Goal: Find contact information

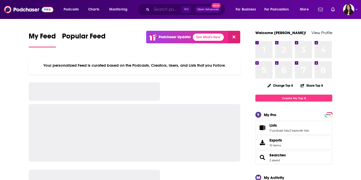
click at [160, 10] on input "Search podcasts, credits, & more..." at bounding box center [167, 9] width 30 height 8
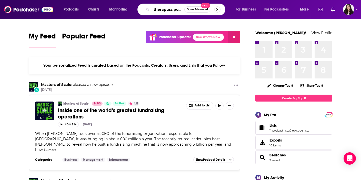
type input "therapuss podcast"
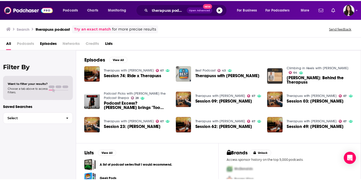
scroll to position [8, 0]
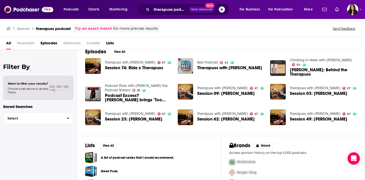
click at [124, 61] on link "Therapuss with Jake Shane" at bounding box center [130, 62] width 51 height 4
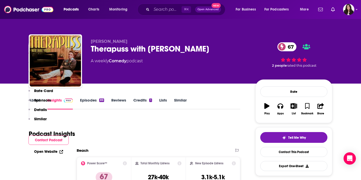
scroll to position [460, 0]
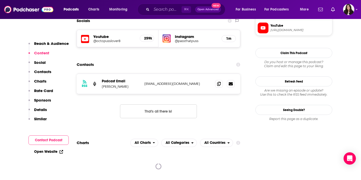
drag, startPoint x: 207, startPoint y: 52, endPoint x: 145, endPoint y: 52, distance: 62.8
click at [144, 82] on p "passthatpuss@homemadeprojects.com" at bounding box center [177, 84] width 67 height 4
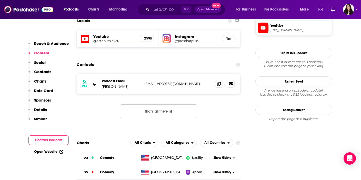
copy p "passthatpuss@homemadeprojects.com"
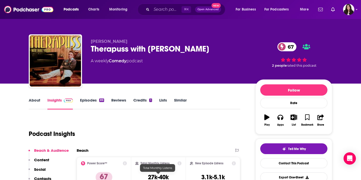
scroll to position [0, 0]
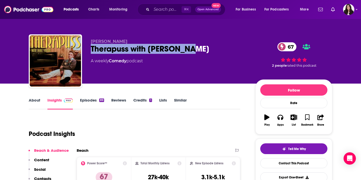
drag, startPoint x: 197, startPoint y: 49, endPoint x: 91, endPoint y: 49, distance: 106.1
click at [91, 49] on div "Therapuss with Jake Shane 67" at bounding box center [169, 49] width 156 height 10
copy h2 "Therapuss with Jake Shane"
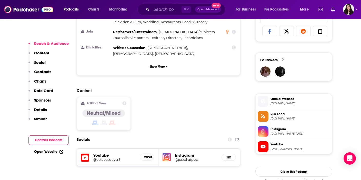
scroll to position [397, 0]
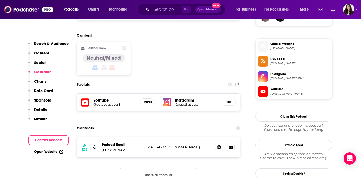
click at [186, 103] on h5 "@passthatpuss" at bounding box center [196, 105] width 43 height 4
click at [165, 9] on input "Search podcasts, credits, & more..." at bounding box center [167, 9] width 30 height 8
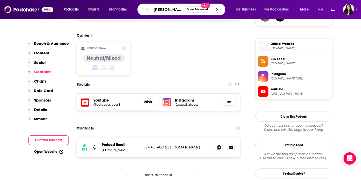
type input "alix earle podcast"
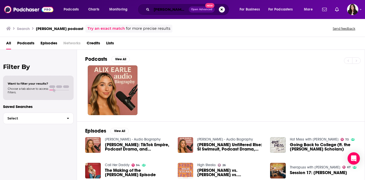
click at [158, 8] on input "alix earle podcast" at bounding box center [170, 9] width 37 height 8
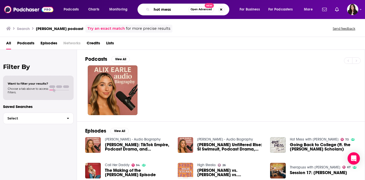
type input "hot mess"
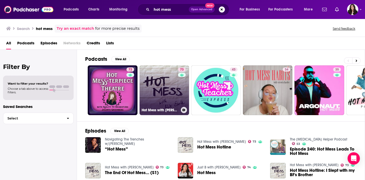
click at [154, 77] on link "73 Hot Mess with Alix Earle" at bounding box center [164, 90] width 50 height 50
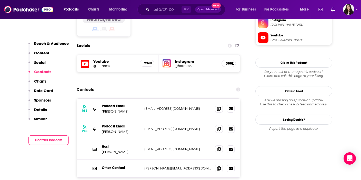
scroll to position [439, 0]
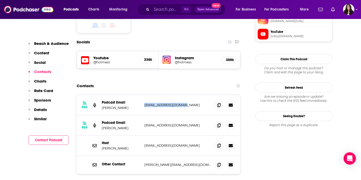
drag, startPoint x: 187, startPoint y: 78, endPoint x: 144, endPoint y: 80, distance: 42.6
click at [144, 95] on div "RSS Podcast Email Alix Earle podcasts@alixearle.com podcasts@alixearle.com" at bounding box center [159, 105] width 164 height 20
copy p "[EMAIL_ADDRESS][DOMAIN_NAME]"
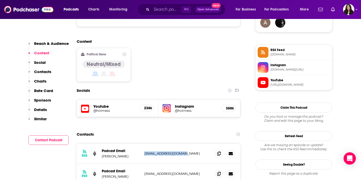
scroll to position [449, 0]
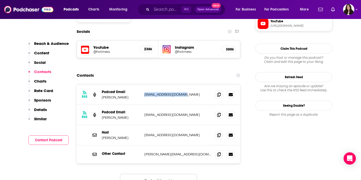
drag, startPoint x: 198, startPoint y: 109, endPoint x: 152, endPoint y: 108, distance: 46.4
click at [152, 133] on p "[EMAIL_ADDRESS][DOMAIN_NAME]" at bounding box center [177, 135] width 67 height 4
drag, startPoint x: 180, startPoint y: 128, endPoint x: 144, endPoint y: 128, distance: 36.2
click at [144, 145] on div "Other Contact reese@iamunwell.com reese@iamunwell.com" at bounding box center [159, 154] width 164 height 18
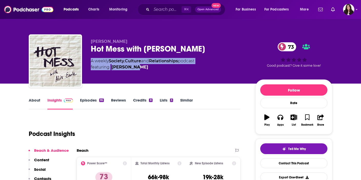
drag, startPoint x: 109, startPoint y: 66, endPoint x: 91, endPoint y: 62, distance: 18.7
click at [91, 62] on div "[PERSON_NAME] Hot Mess with [PERSON_NAME] 73 A weekly Society , Culture and Rel…" at bounding box center [181, 61] width 304 height 55
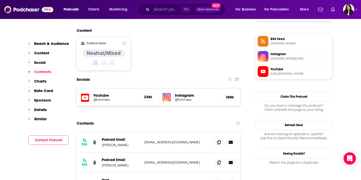
scroll to position [445, 0]
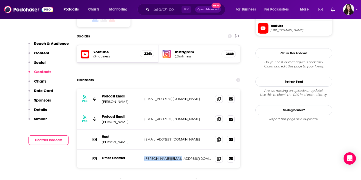
drag, startPoint x: 184, startPoint y: 133, endPoint x: 144, endPoint y: 133, distance: 40.0
click at [144, 156] on p "[PERSON_NAME][EMAIL_ADDRESS][DOMAIN_NAME]" at bounding box center [177, 158] width 67 height 4
copy p "[PERSON_NAME][EMAIL_ADDRESS][DOMAIN_NAME]"
drag, startPoint x: 196, startPoint y: 114, endPoint x: 144, endPoint y: 114, distance: 52.0
click at [144, 129] on div "Host [PERSON_NAME] [PERSON_NAME][EMAIL_ADDRESS][DOMAIN_NAME] [PERSON_NAME][EMAI…" at bounding box center [159, 139] width 164 height 20
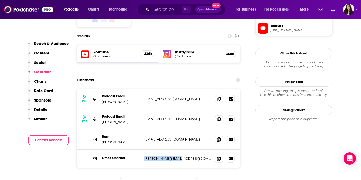
copy p "[EMAIL_ADDRESS][DOMAIN_NAME]"
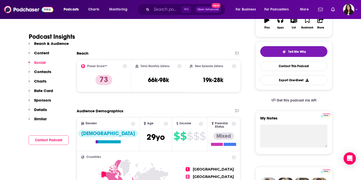
scroll to position [48, 0]
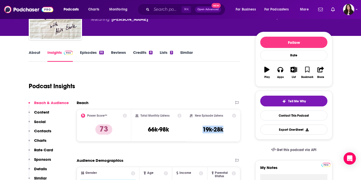
drag, startPoint x: 225, startPoint y: 131, endPoint x: 202, endPoint y: 131, distance: 22.8
click at [202, 131] on div "New Episode Listens 19k-28k" at bounding box center [213, 126] width 46 height 24
copy h3 "19k-28k"
